Goal: Task Accomplishment & Management: Manage account settings

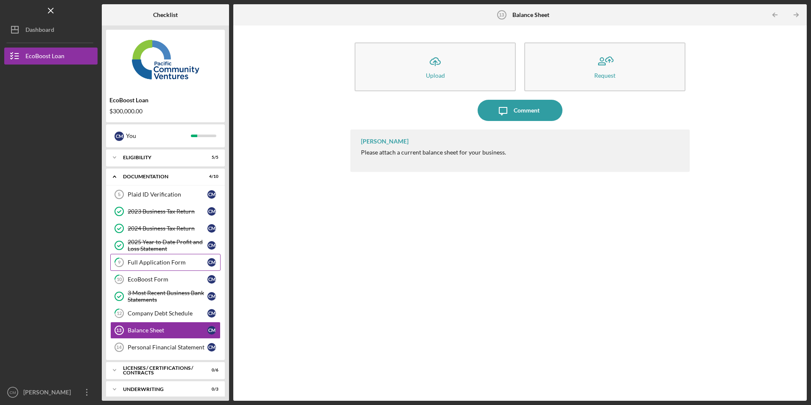
scroll to position [25, 0]
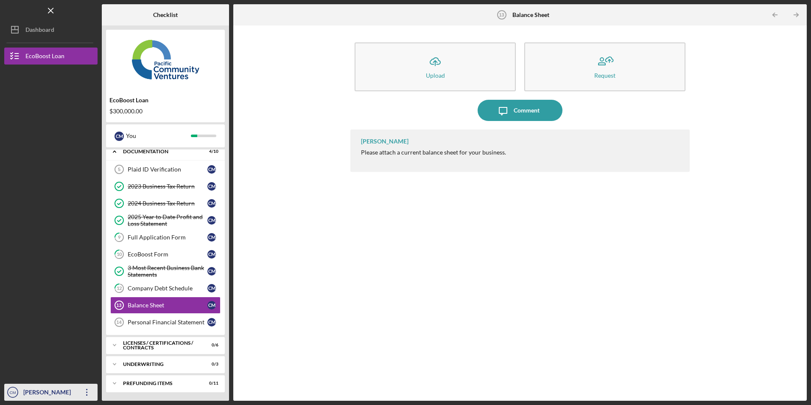
click at [87, 389] on icon "button" at bounding box center [86, 392] width 1 height 7
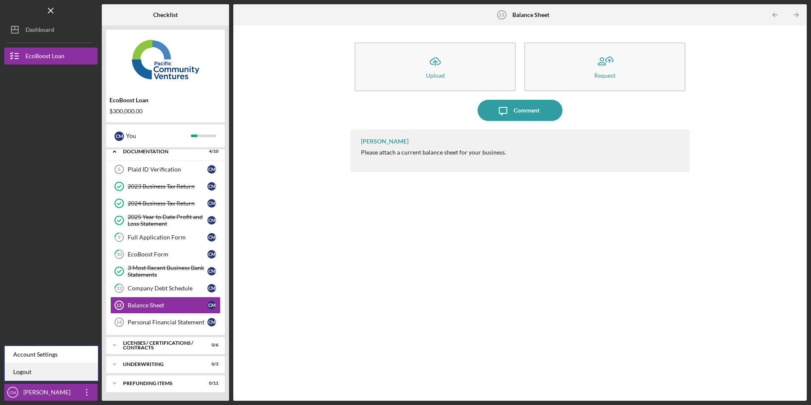
click at [86, 371] on link "Logout" at bounding box center [51, 371] width 93 height 17
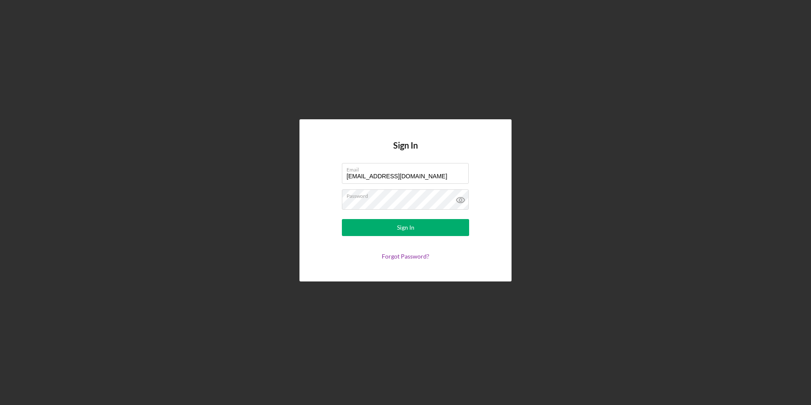
drag, startPoint x: 415, startPoint y: 176, endPoint x: 262, endPoint y: 159, distance: 153.6
click at [262, 159] on div "Sign In Email [EMAIL_ADDRESS][DOMAIN_NAME] Password Sign In Forgot Password?" at bounding box center [405, 200] width 803 height 400
type input "[EMAIL_ADDRESS][DOMAIN_NAME]"
click at [364, 227] on button "Sign In" at bounding box center [405, 227] width 127 height 17
